Goal: Task Accomplishment & Management: Use online tool/utility

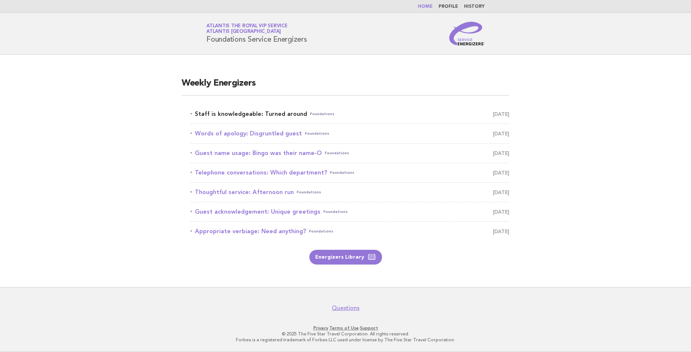
click at [276, 110] on link "Staff is knowledgeable: Turned around Foundations [DATE]" at bounding box center [349, 114] width 319 height 10
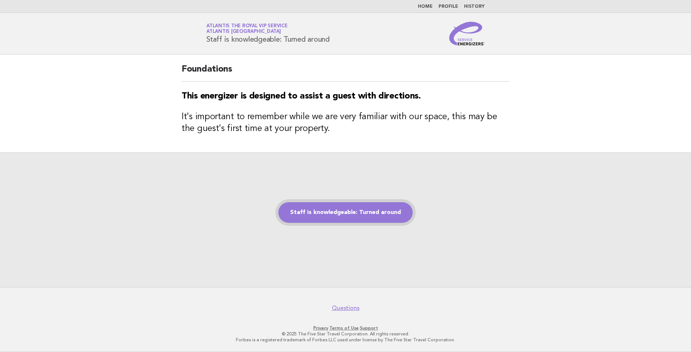
click at [381, 216] on link "Staff is knowledgeable: Turned around" at bounding box center [345, 212] width 134 height 21
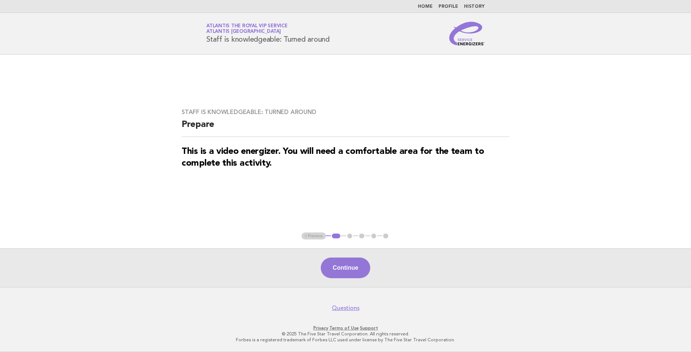
click at [347, 268] on button "Continue" at bounding box center [345, 268] width 49 height 21
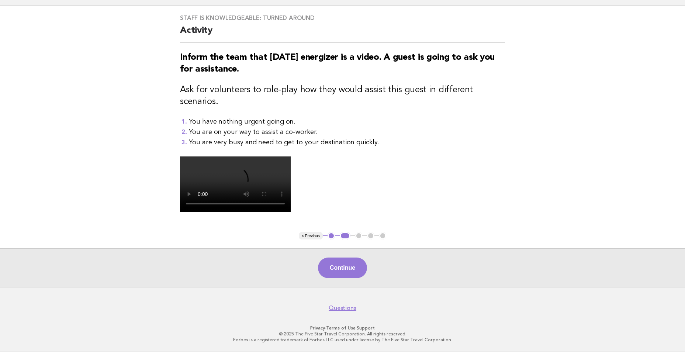
scroll to position [111, 0]
drag, startPoint x: 321, startPoint y: 328, endPoint x: 334, endPoint y: 325, distance: 12.5
click at [323, 278] on button "Continue" at bounding box center [342, 268] width 49 height 21
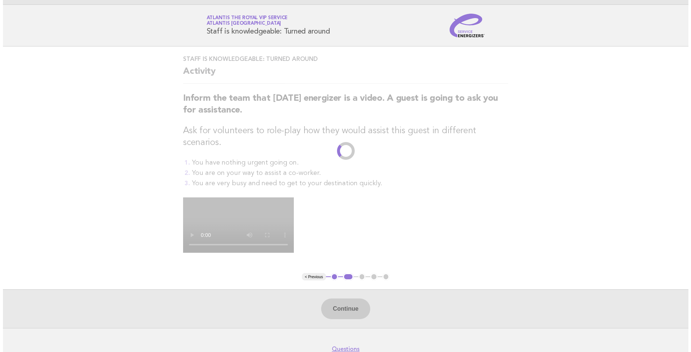
scroll to position [0, 0]
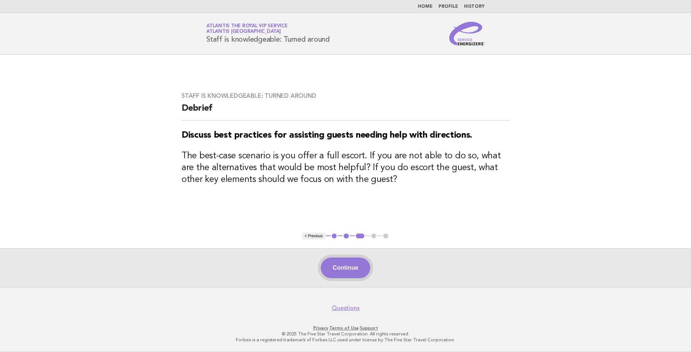
click at [355, 264] on button "Continue" at bounding box center [345, 268] width 49 height 21
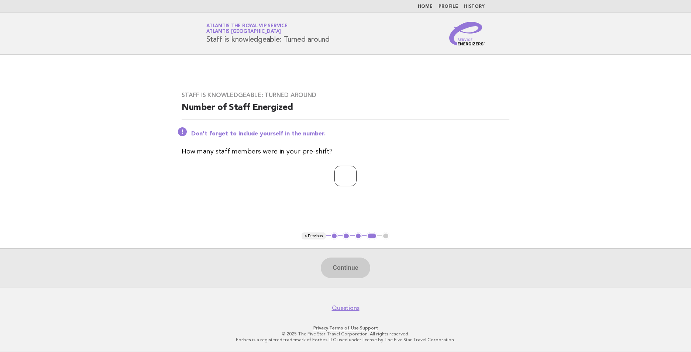
click at [334, 179] on input "number" at bounding box center [345, 176] width 22 height 21
type input "*"
click at [353, 268] on button "Continue" at bounding box center [345, 268] width 49 height 21
